Goal: Information Seeking & Learning: Learn about a topic

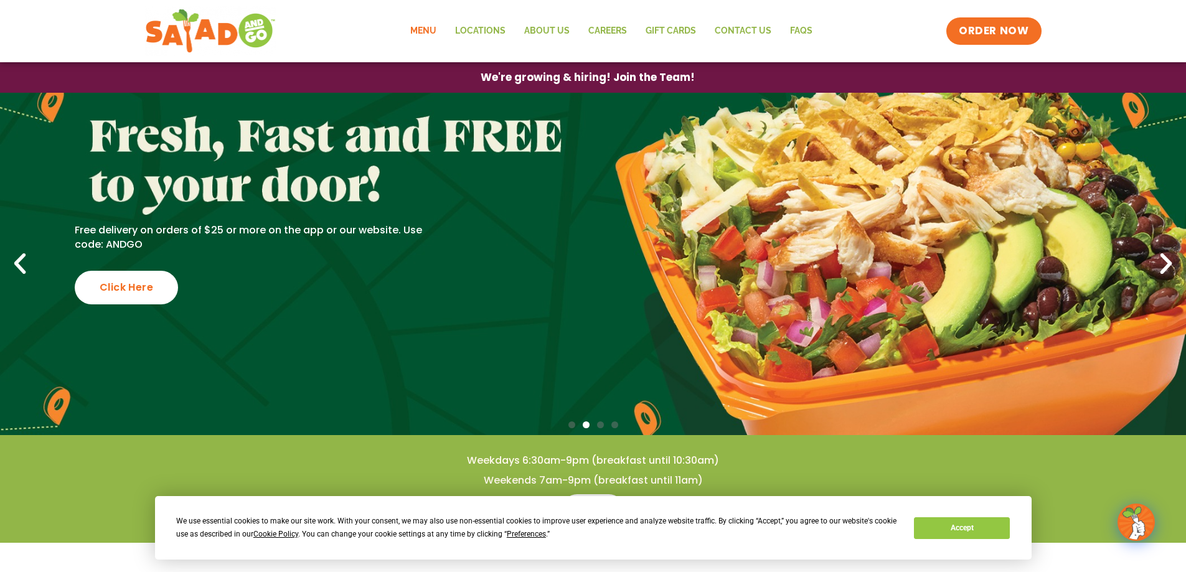
click at [408, 33] on link "Menu" at bounding box center [423, 31] width 45 height 29
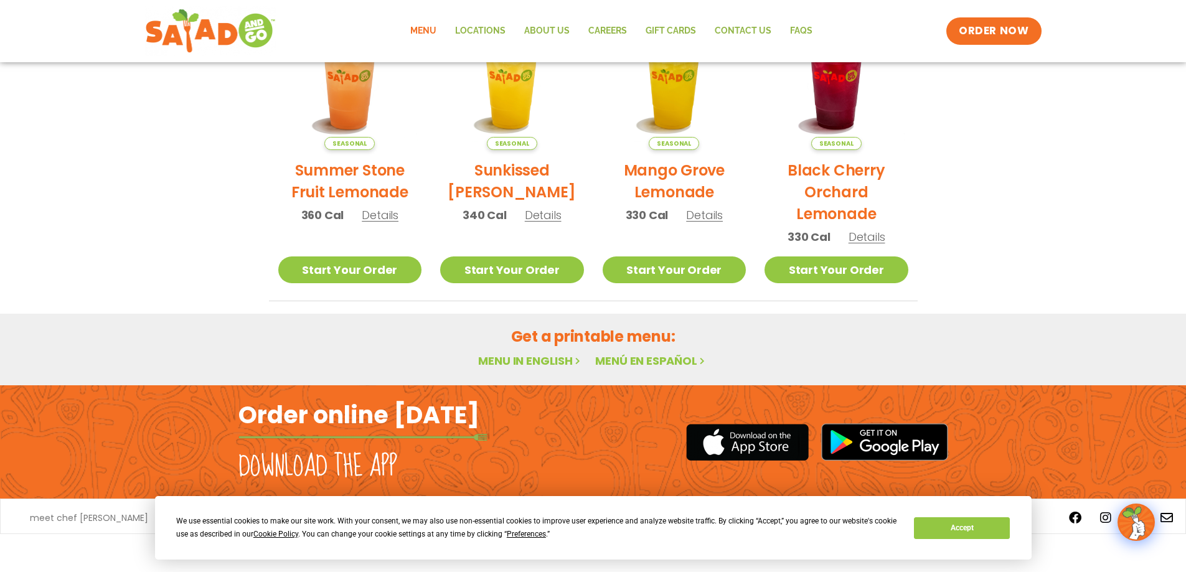
scroll to position [662, 0]
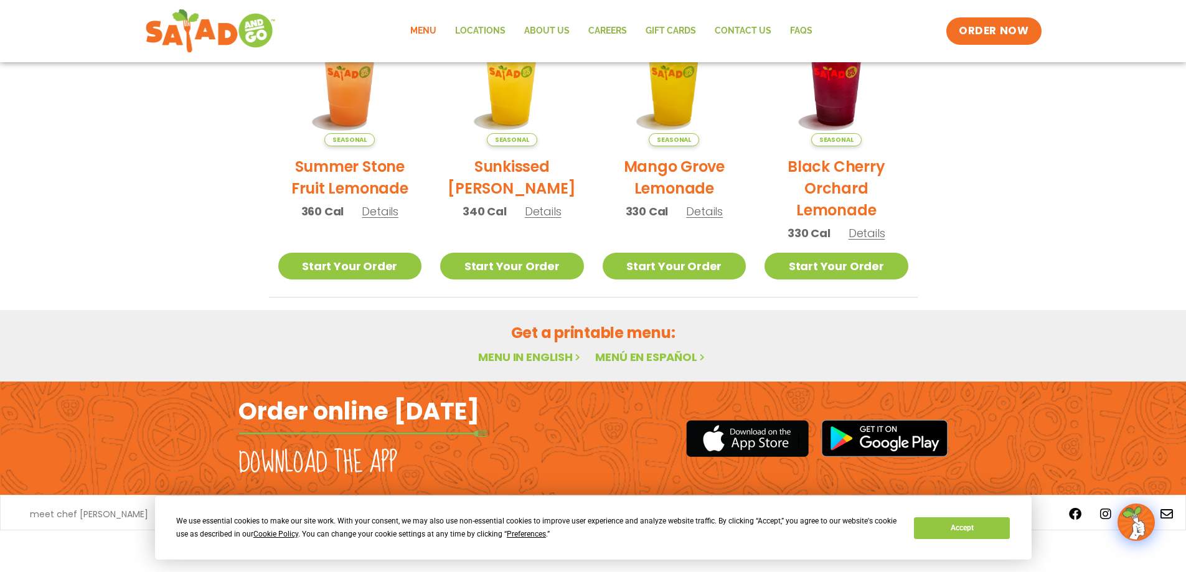
drag, startPoint x: 431, startPoint y: 197, endPoint x: 911, endPoint y: 431, distance: 533.5
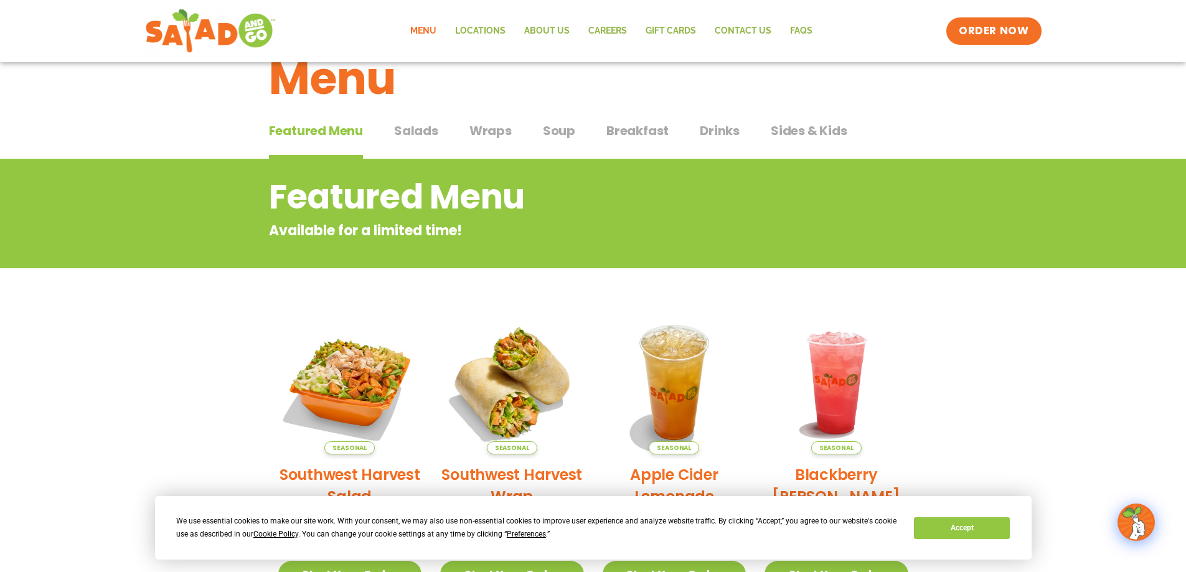
scroll to position [40, 0]
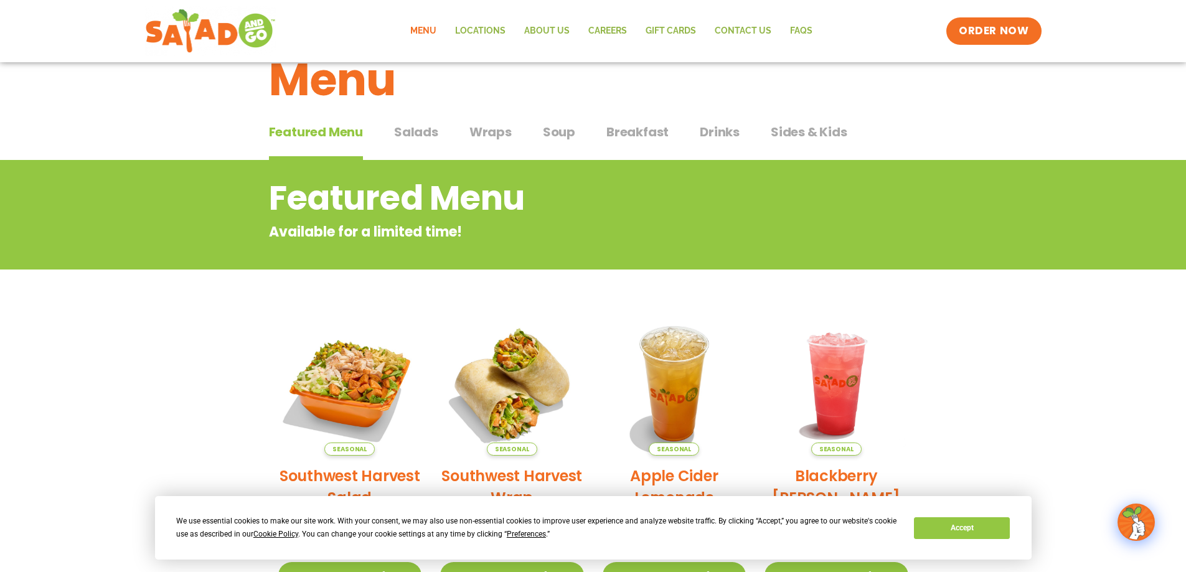
click at [401, 139] on span "Salads" at bounding box center [416, 132] width 44 height 19
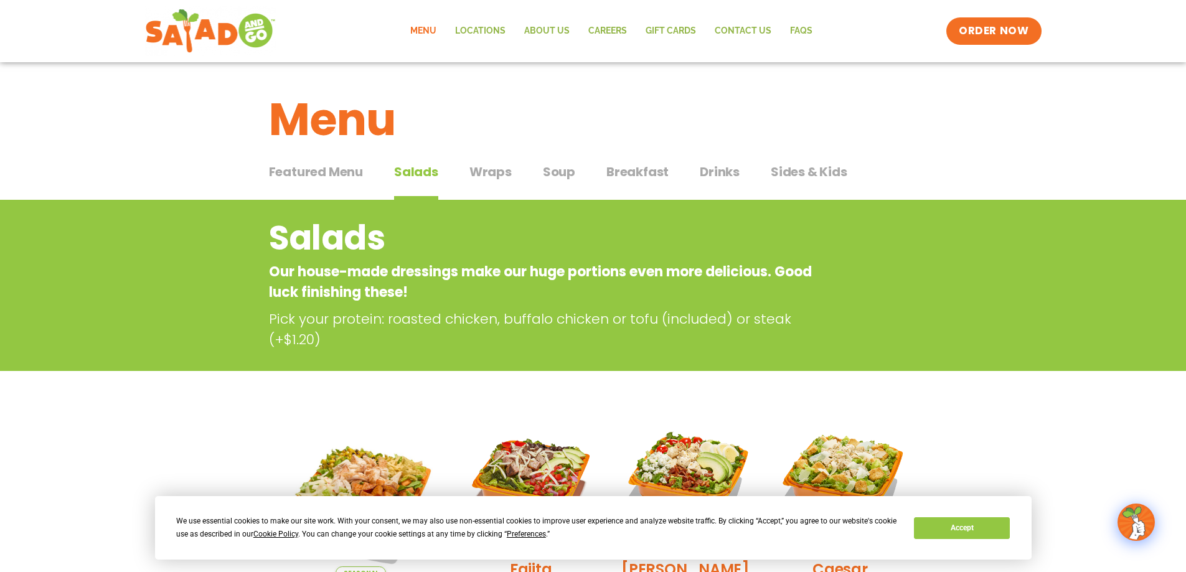
click at [468, 189] on div "Featured Menu Featured Menu Salads Salads Wraps Wraps Soup Soup Breakfast Break…" at bounding box center [593, 179] width 649 height 42
click at [468, 186] on div "Featured Menu Featured Menu Salads Salads Wraps Wraps Soup Soup Breakfast Break…" at bounding box center [593, 179] width 649 height 42
click at [470, 172] on span "Wraps" at bounding box center [490, 171] width 42 height 19
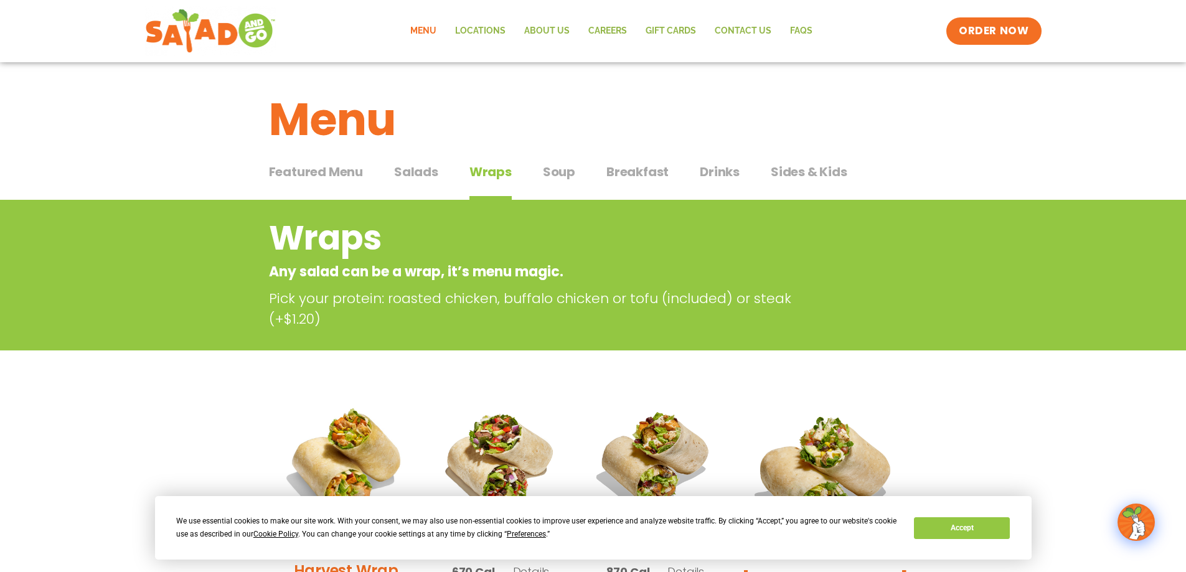
click at [651, 174] on span "Breakfast" at bounding box center [637, 171] width 62 height 19
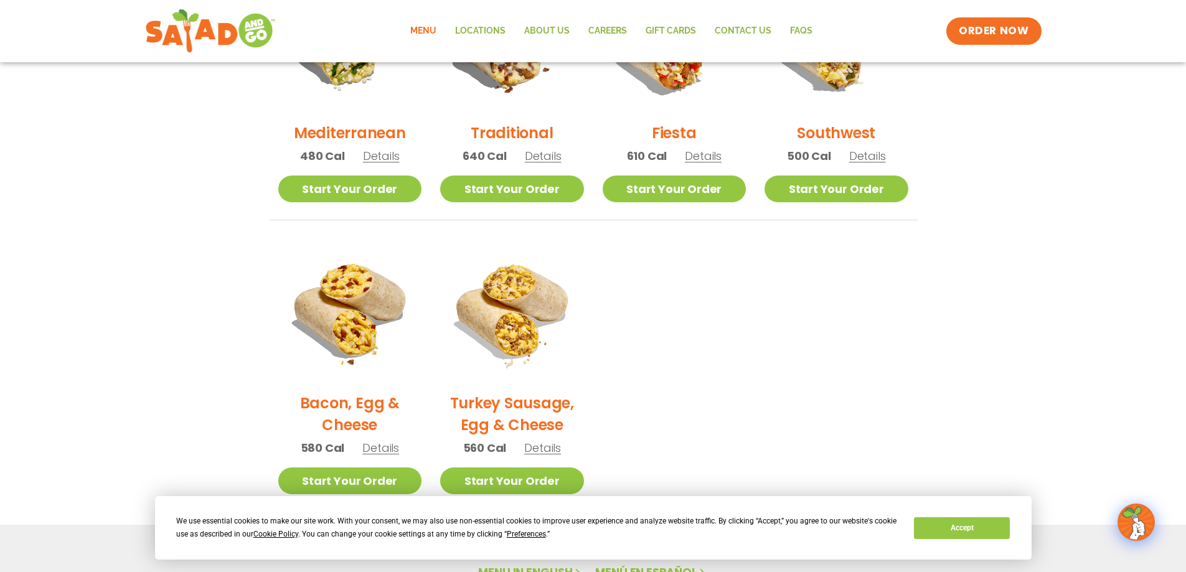
scroll to position [498, 0]
